Goal: Information Seeking & Learning: Check status

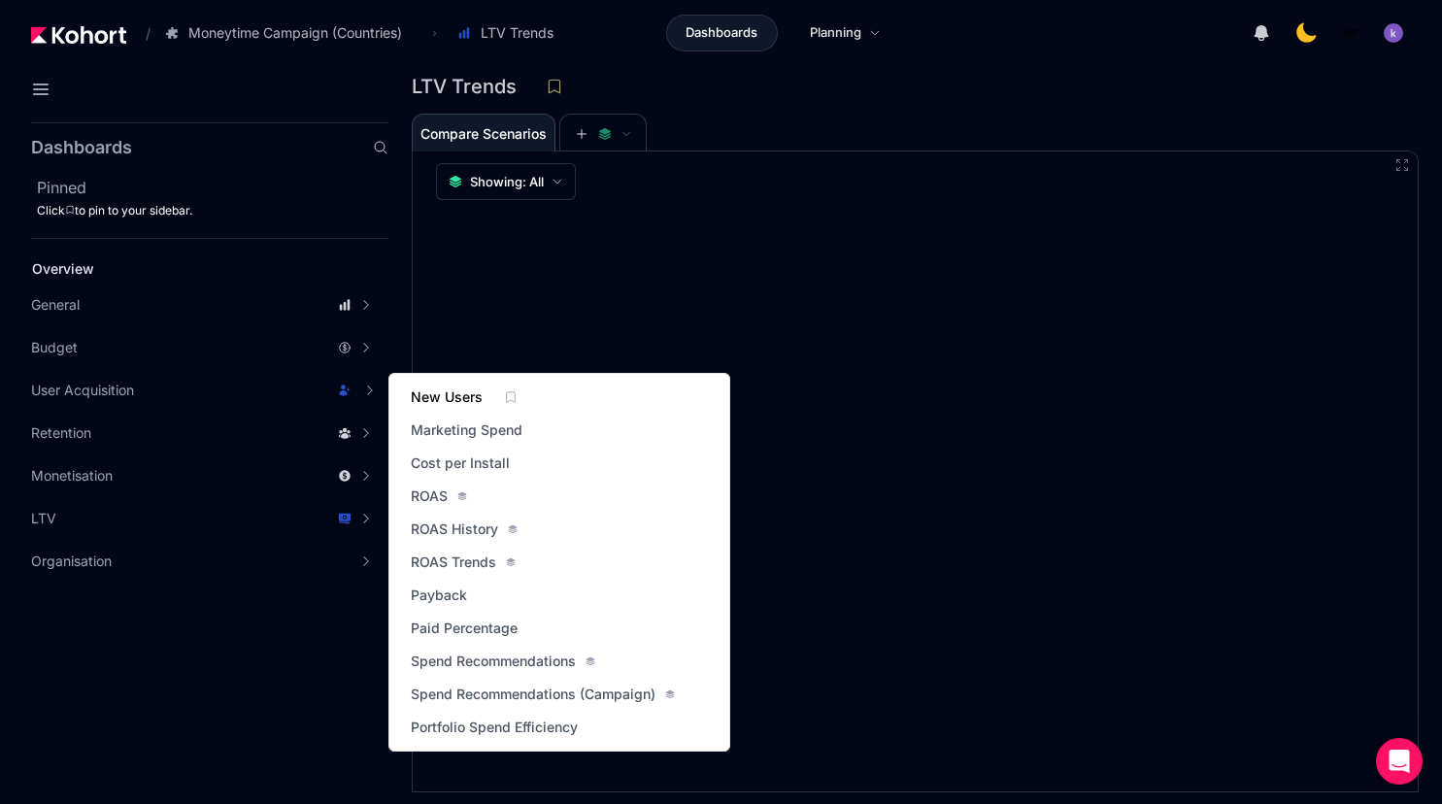
click at [468, 399] on span "New Users" at bounding box center [447, 397] width 72 height 19
click at [429, 501] on span "ROAS" at bounding box center [429, 496] width 37 height 19
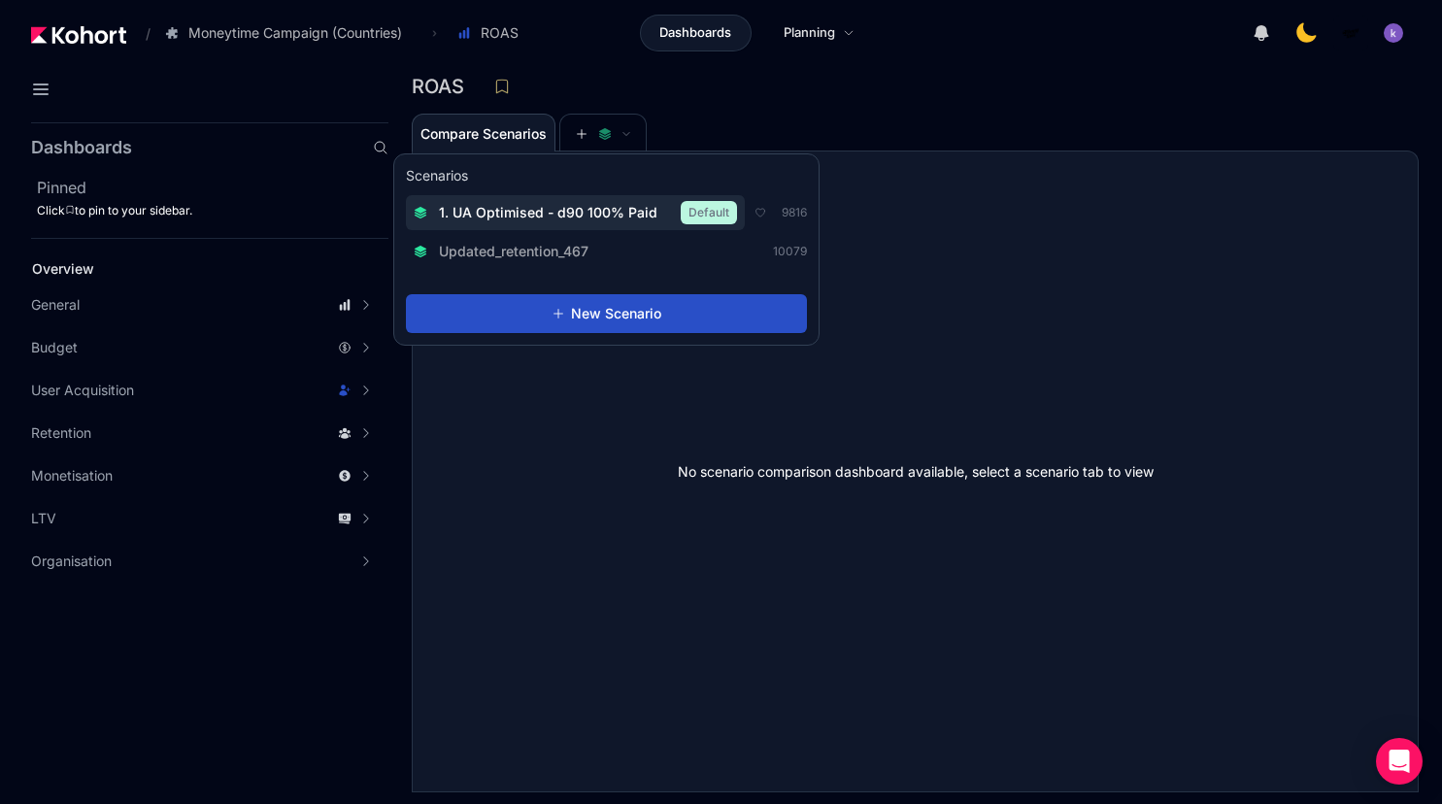
click at [534, 208] on span "1. UA Optimised - d90 100% Paid" at bounding box center [548, 212] width 219 height 19
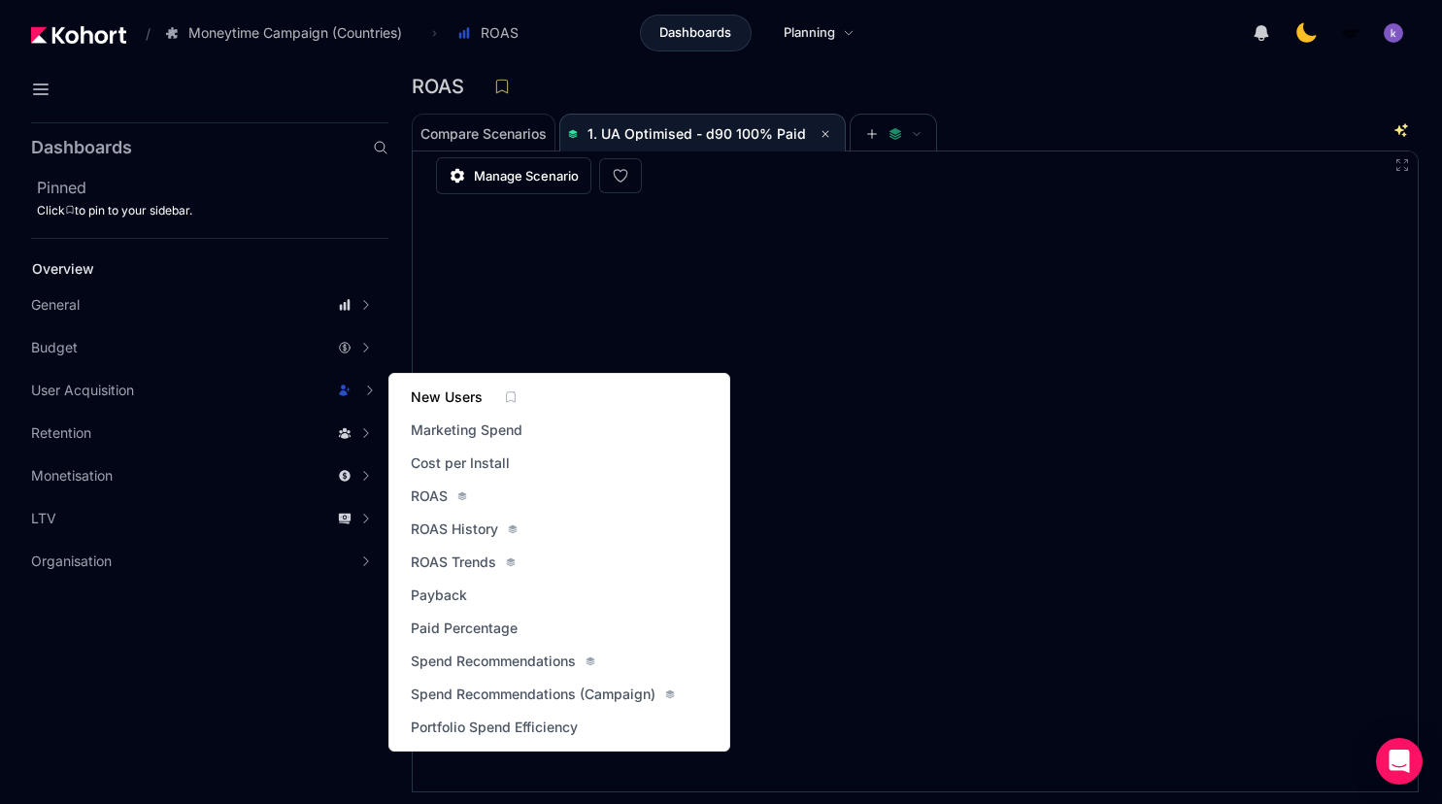
click at [441, 390] on span "New Users" at bounding box center [447, 397] width 72 height 19
click at [440, 401] on span "New Users" at bounding box center [447, 397] width 72 height 19
click at [456, 437] on span "Marketing Spend" at bounding box center [467, 430] width 112 height 19
